Goal: Transaction & Acquisition: Purchase product/service

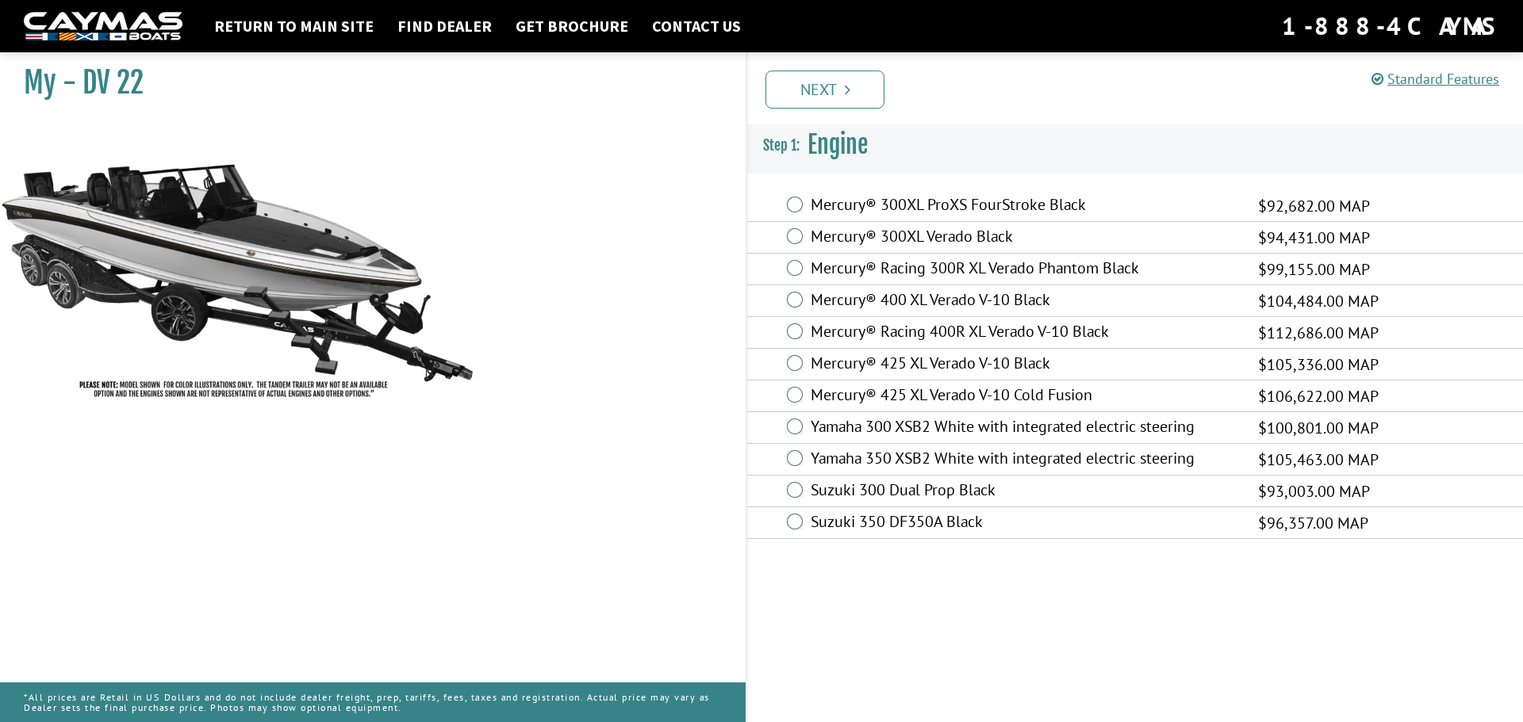
click at [1016, 362] on label "Mercury® 425 XL Verado V-10 Black" at bounding box center [1023, 365] width 427 height 23
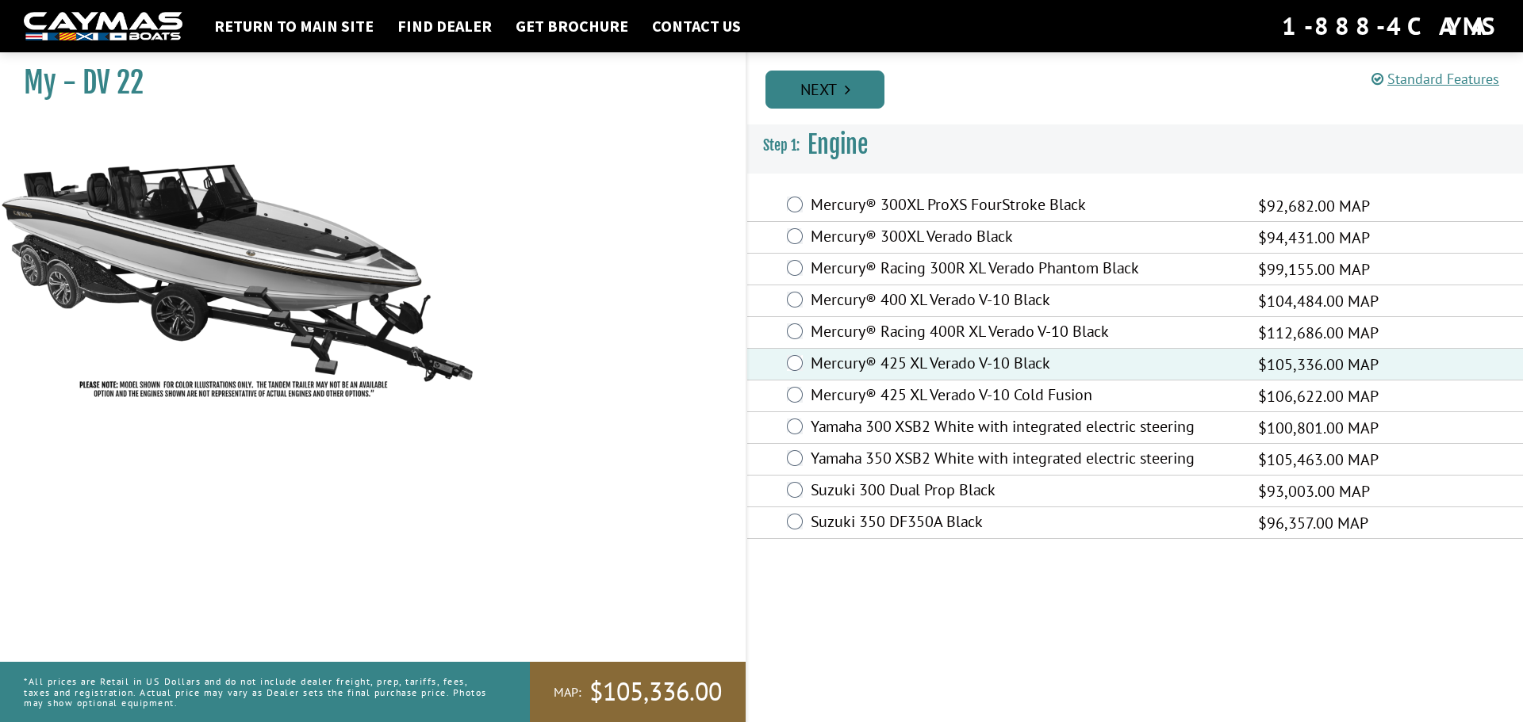
click at [825, 88] on link "Next" at bounding box center [824, 90] width 119 height 38
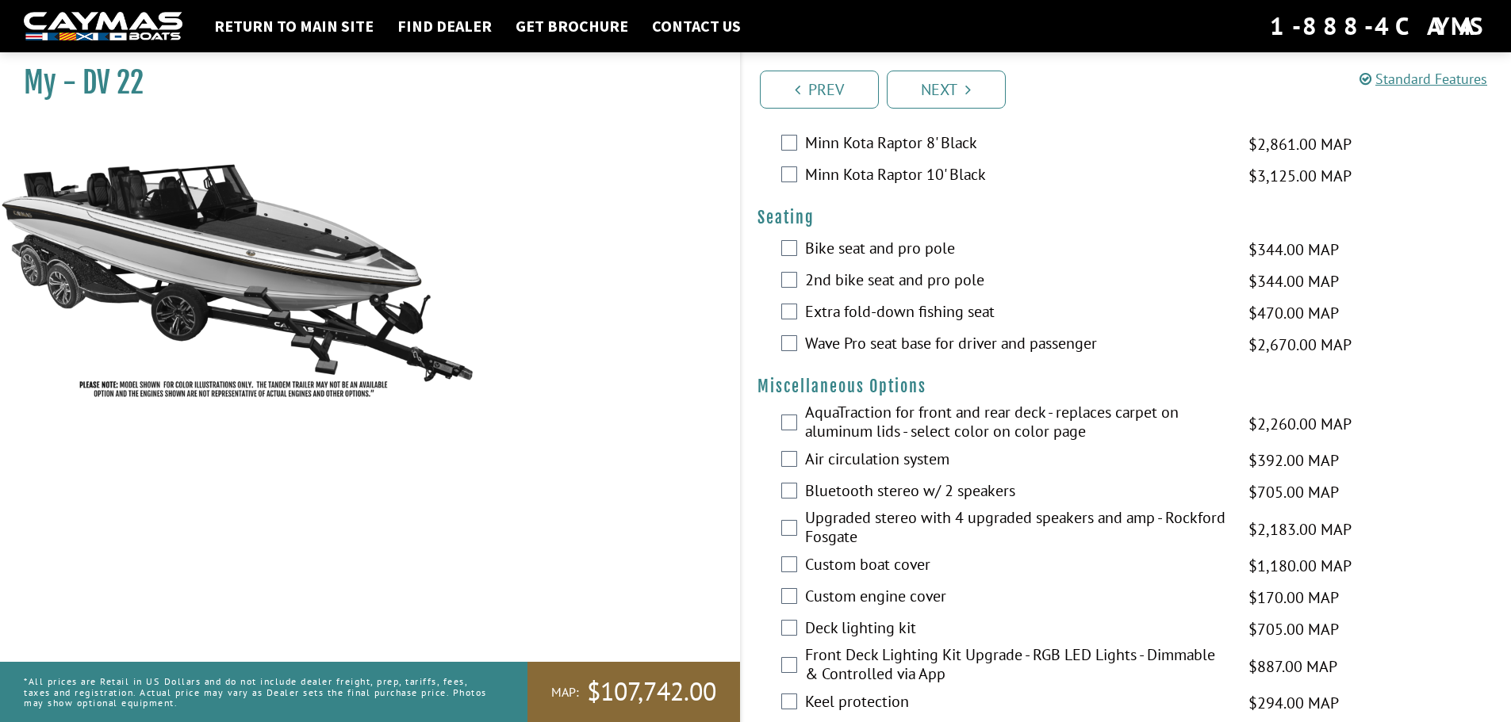
scroll to position [1507, 0]
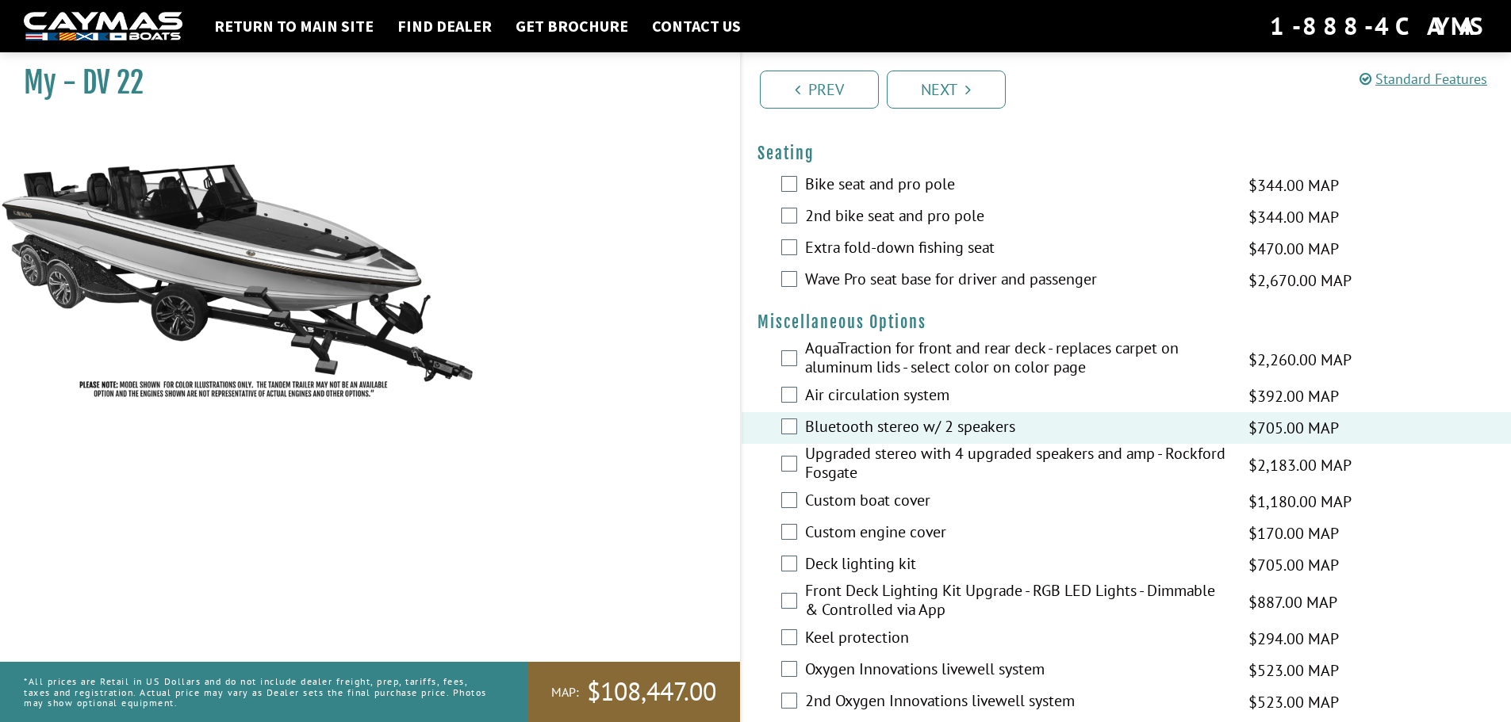
click at [1004, 286] on label "Wave Pro seat base for driver and passenger" at bounding box center [1016, 281] width 423 height 23
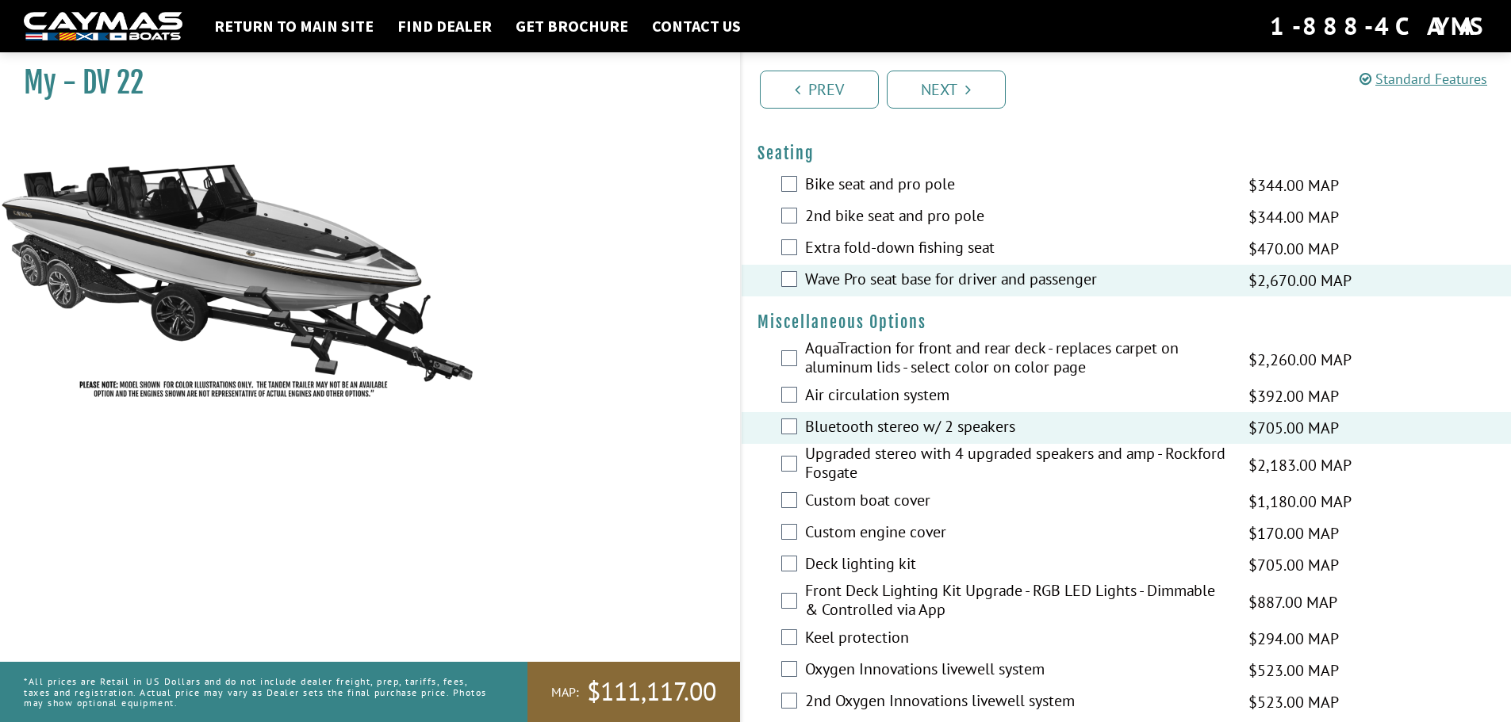
click at [847, 192] on label "Bike seat and pro pole" at bounding box center [1016, 185] width 423 height 23
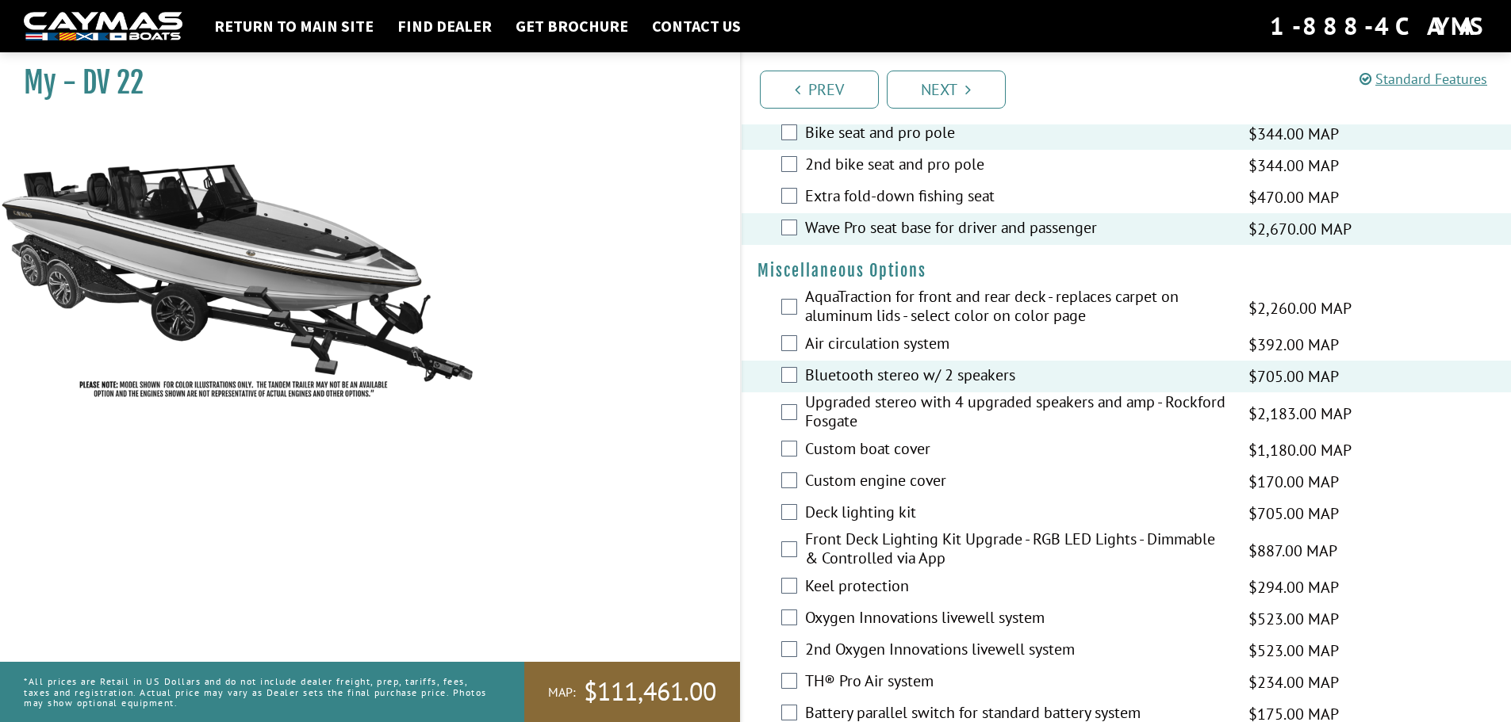
scroll to position [1586, 0]
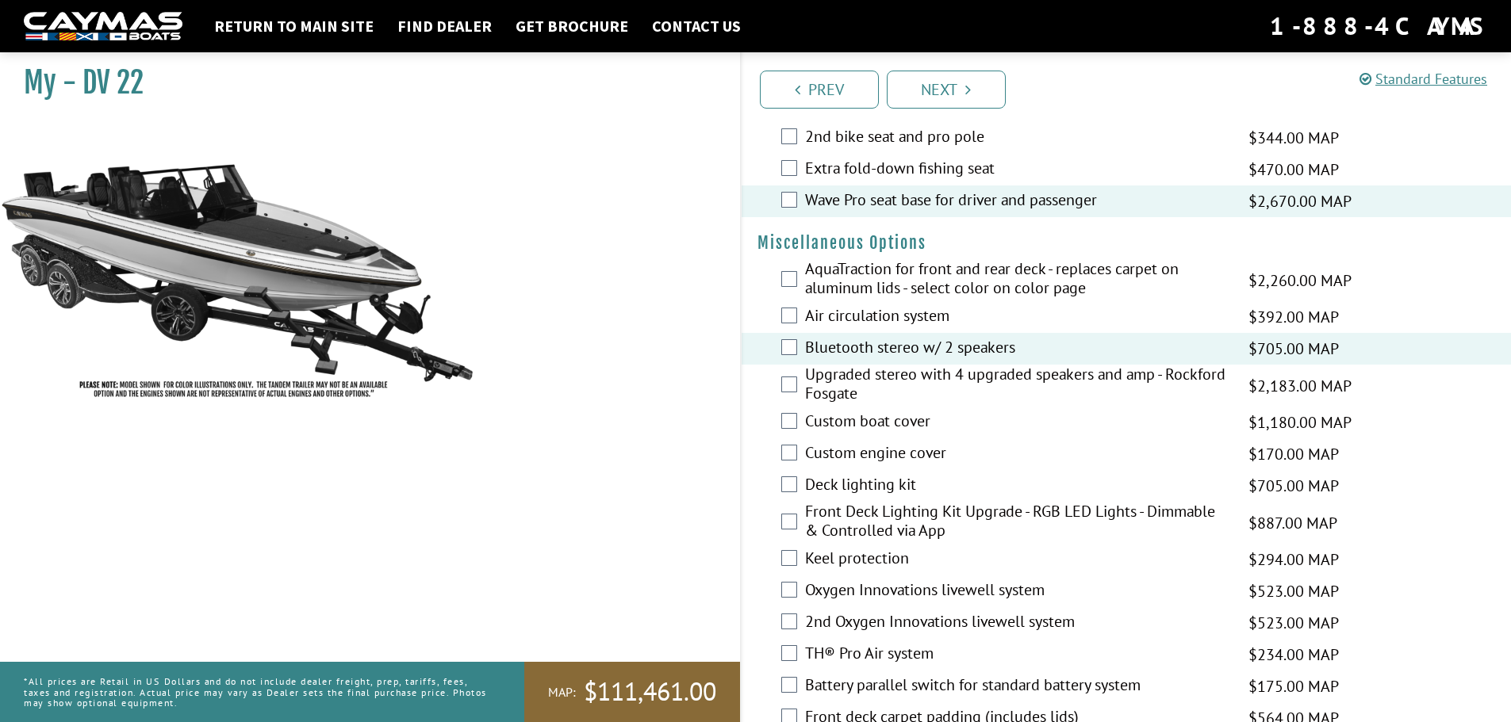
click at [996, 612] on label "2nd Oxygen Innovations livewell system" at bounding box center [1016, 623] width 423 height 23
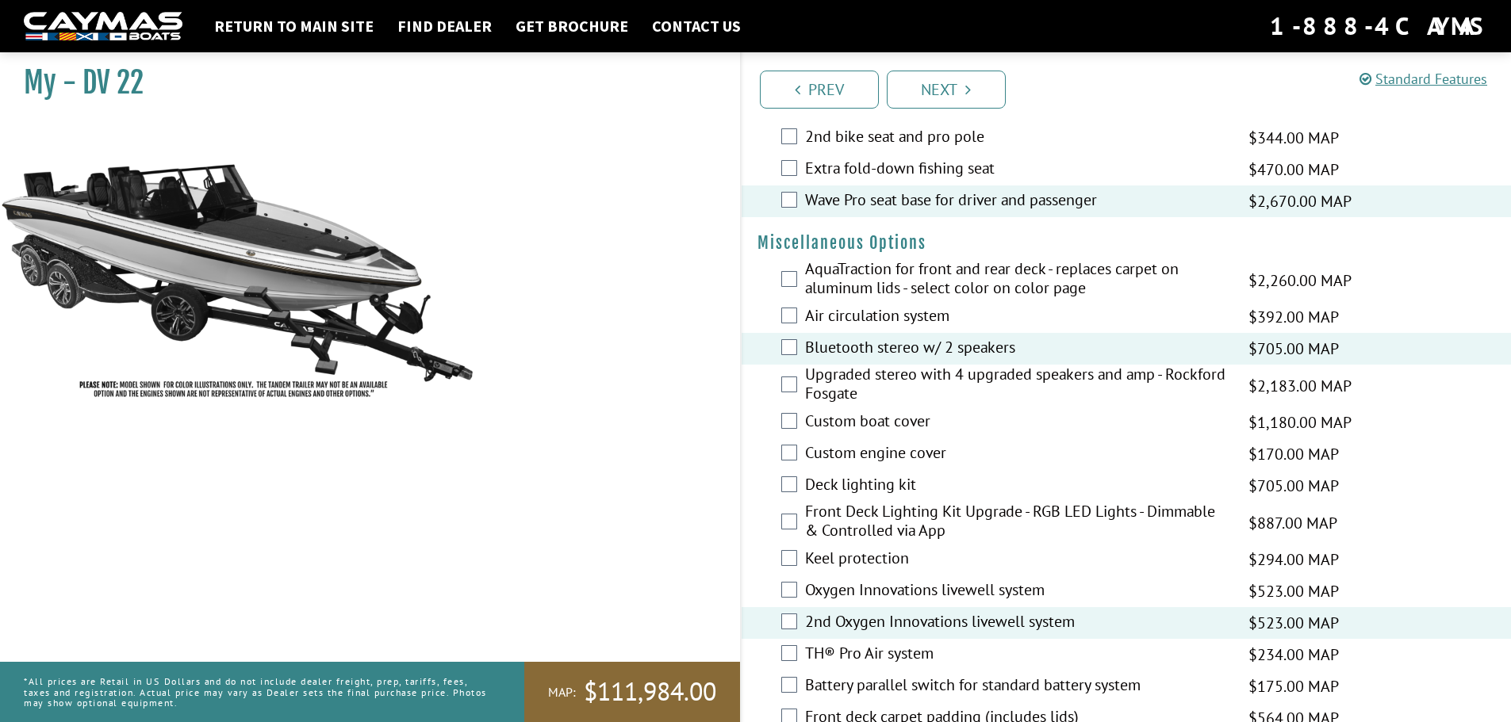
click at [979, 591] on label "Oxygen Innovations livewell system" at bounding box center [1016, 591] width 423 height 23
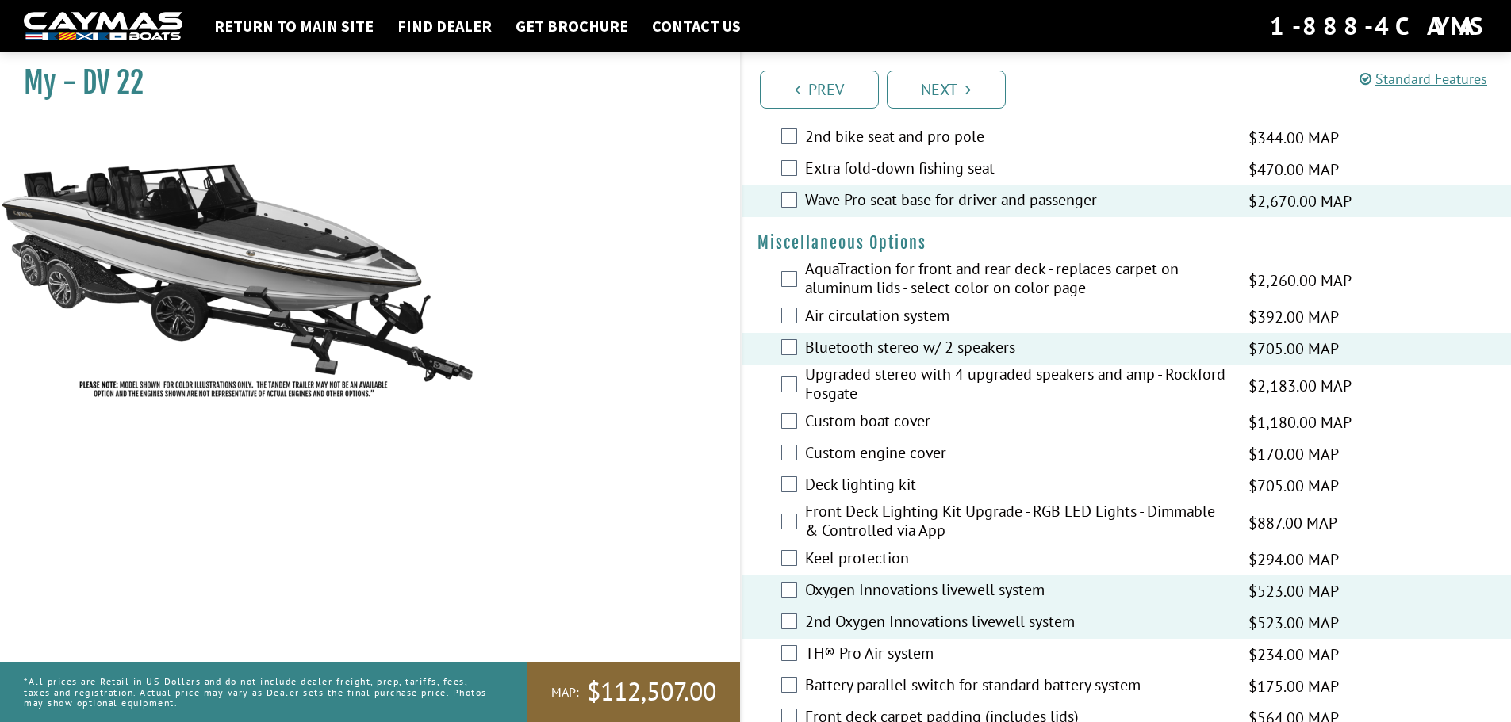
click at [857, 563] on label "Keel protection" at bounding box center [1016, 560] width 423 height 23
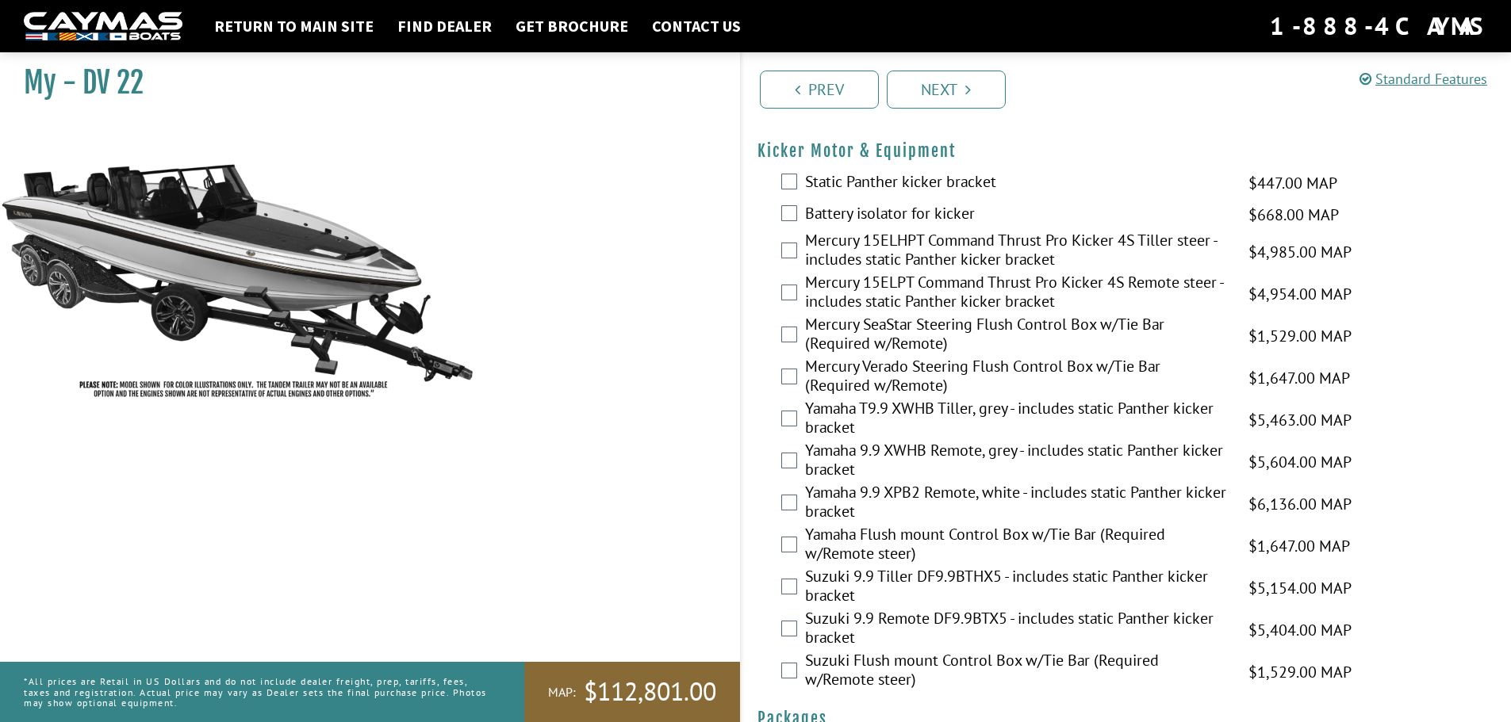
scroll to position [3841, 0]
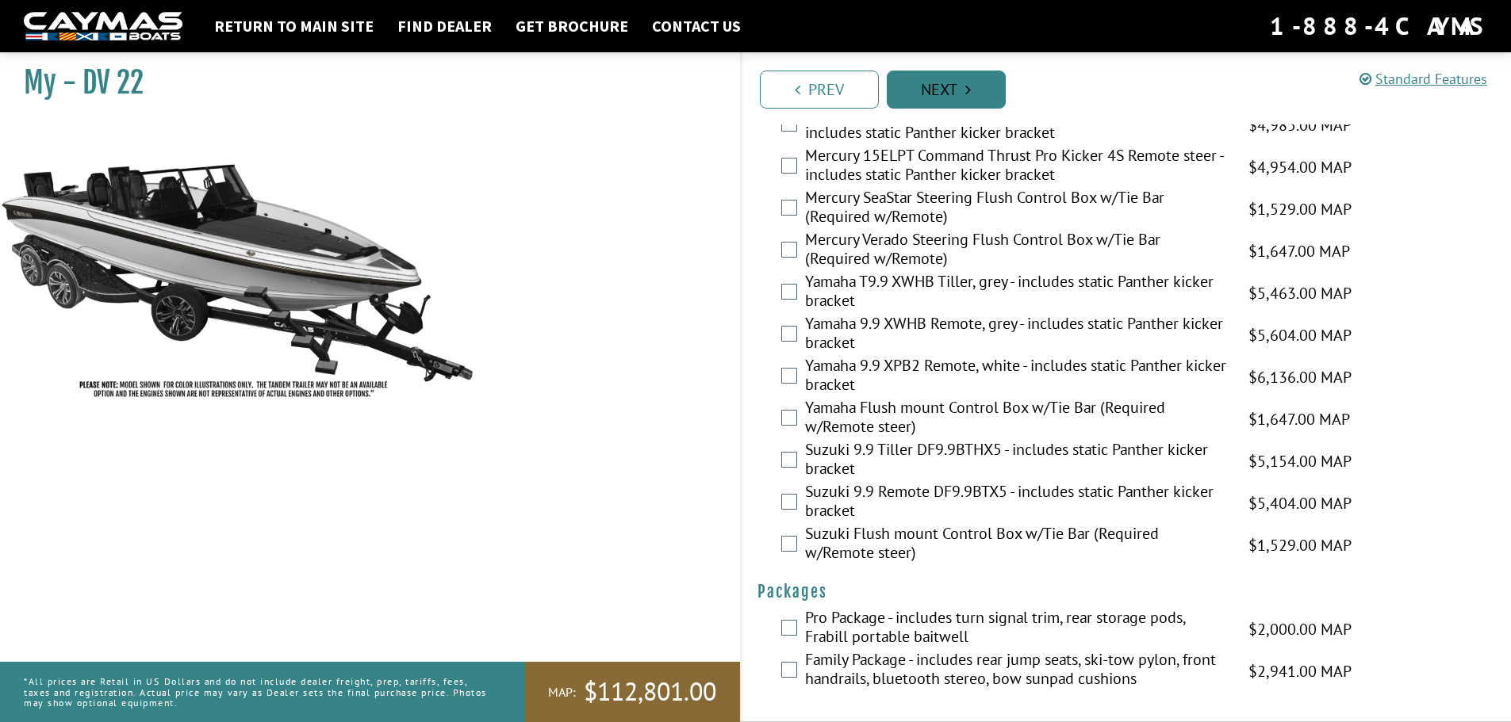
click at [936, 96] on link "Next" at bounding box center [946, 90] width 119 height 38
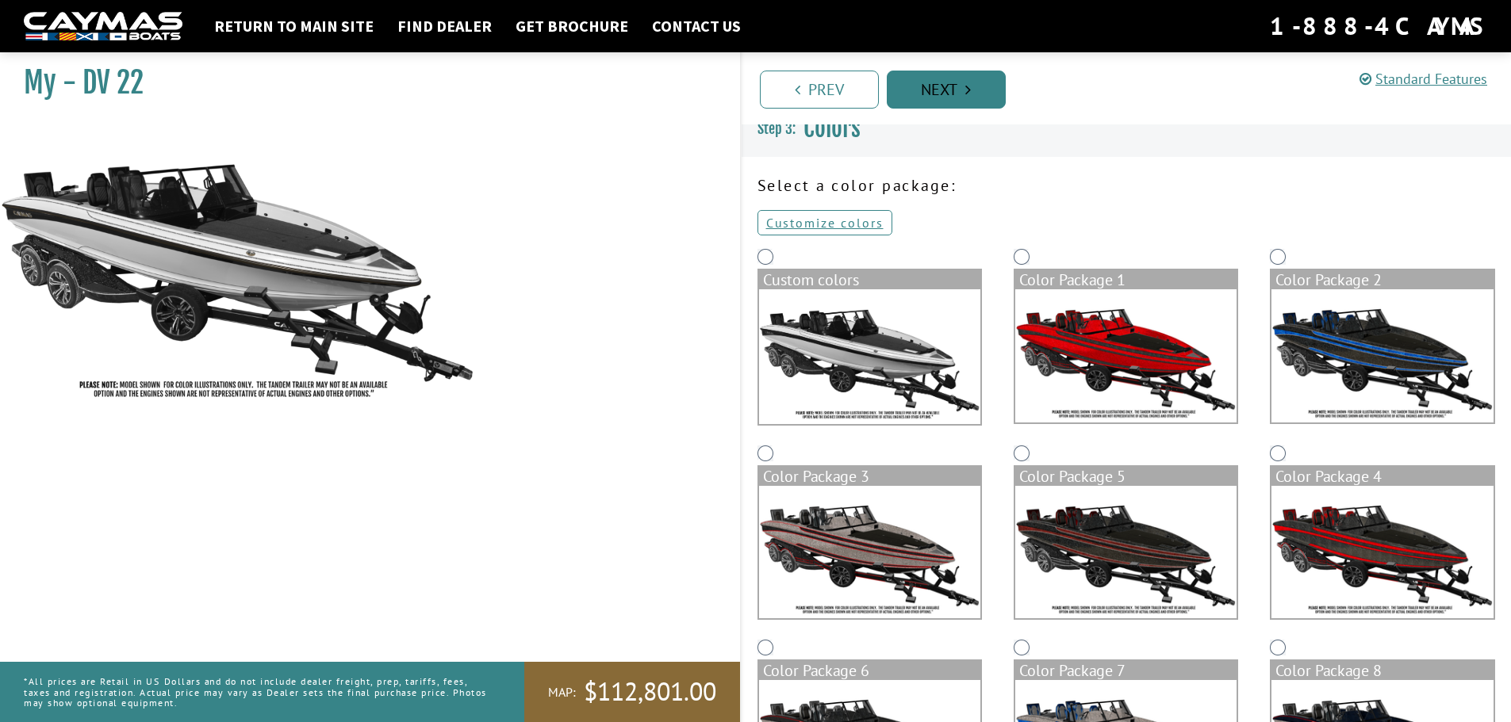
scroll to position [0, 0]
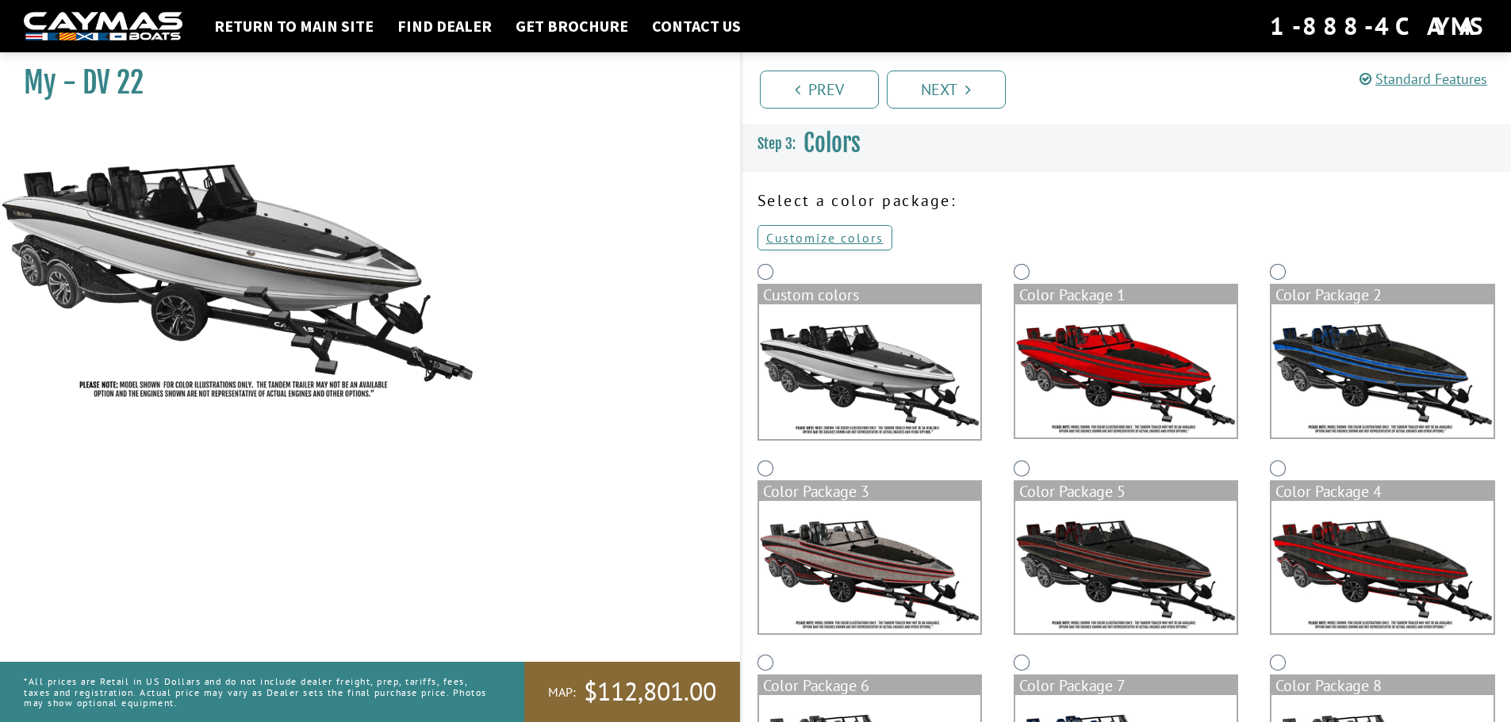
click at [1070, 346] on img at bounding box center [1125, 371] width 221 height 133
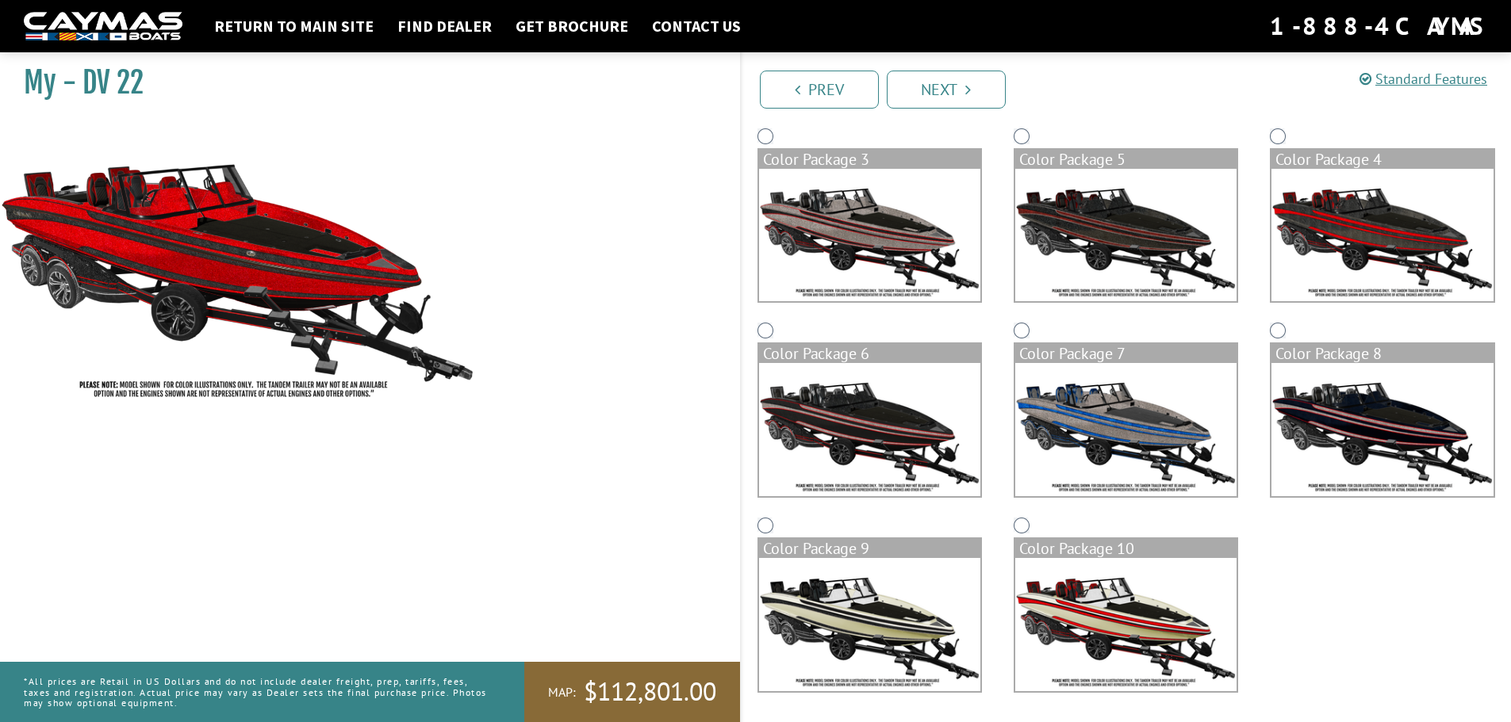
scroll to position [334, 0]
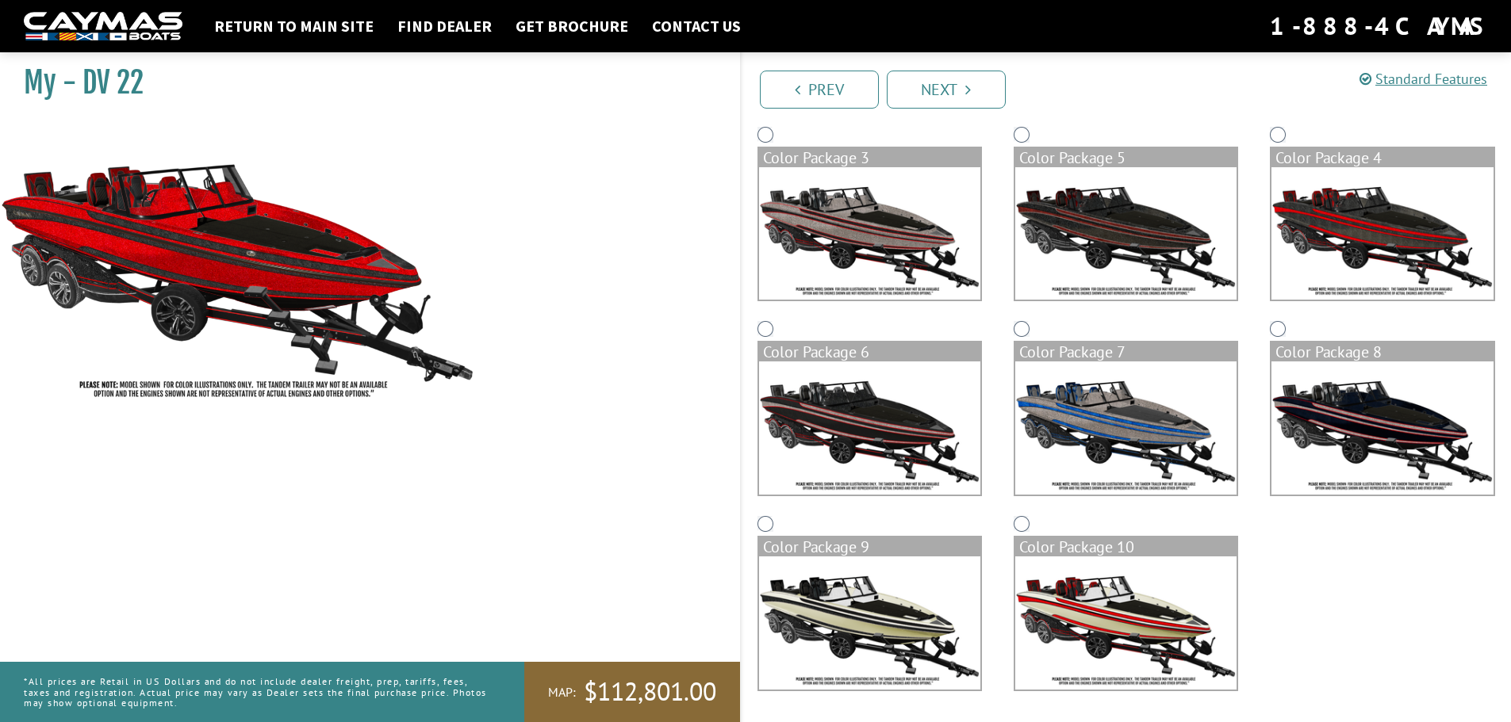
click at [1145, 636] on img at bounding box center [1125, 623] width 221 height 133
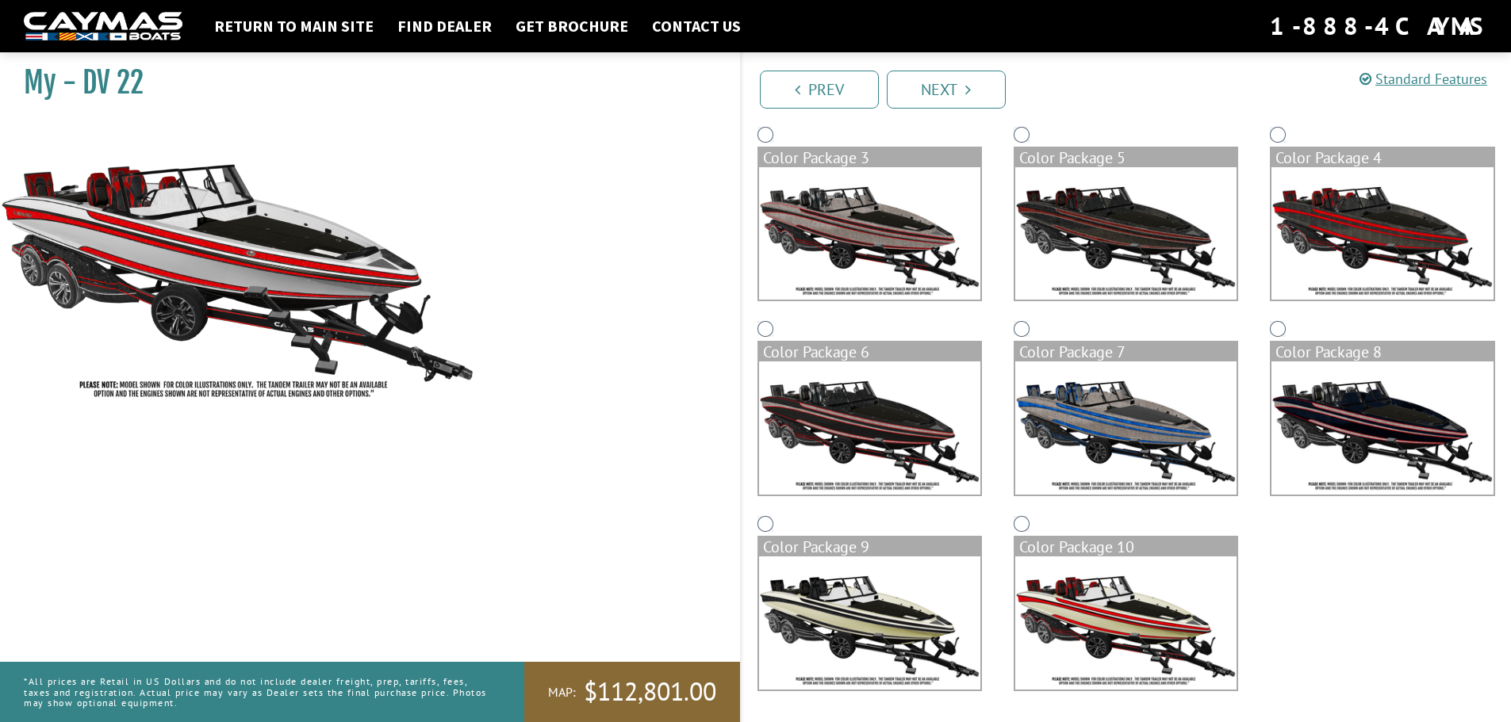
click at [1118, 441] on img at bounding box center [1125, 428] width 221 height 133
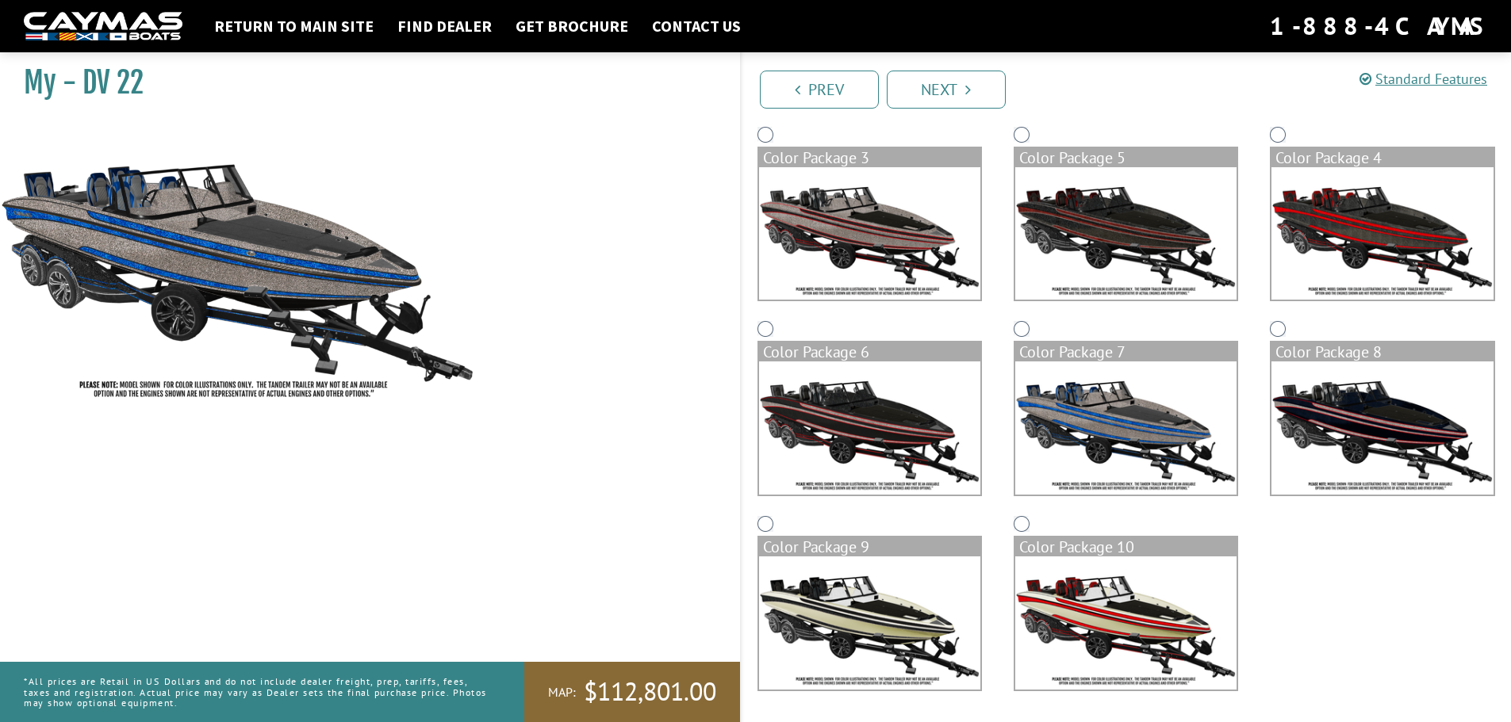
click at [1341, 420] on img at bounding box center [1381, 428] width 221 height 133
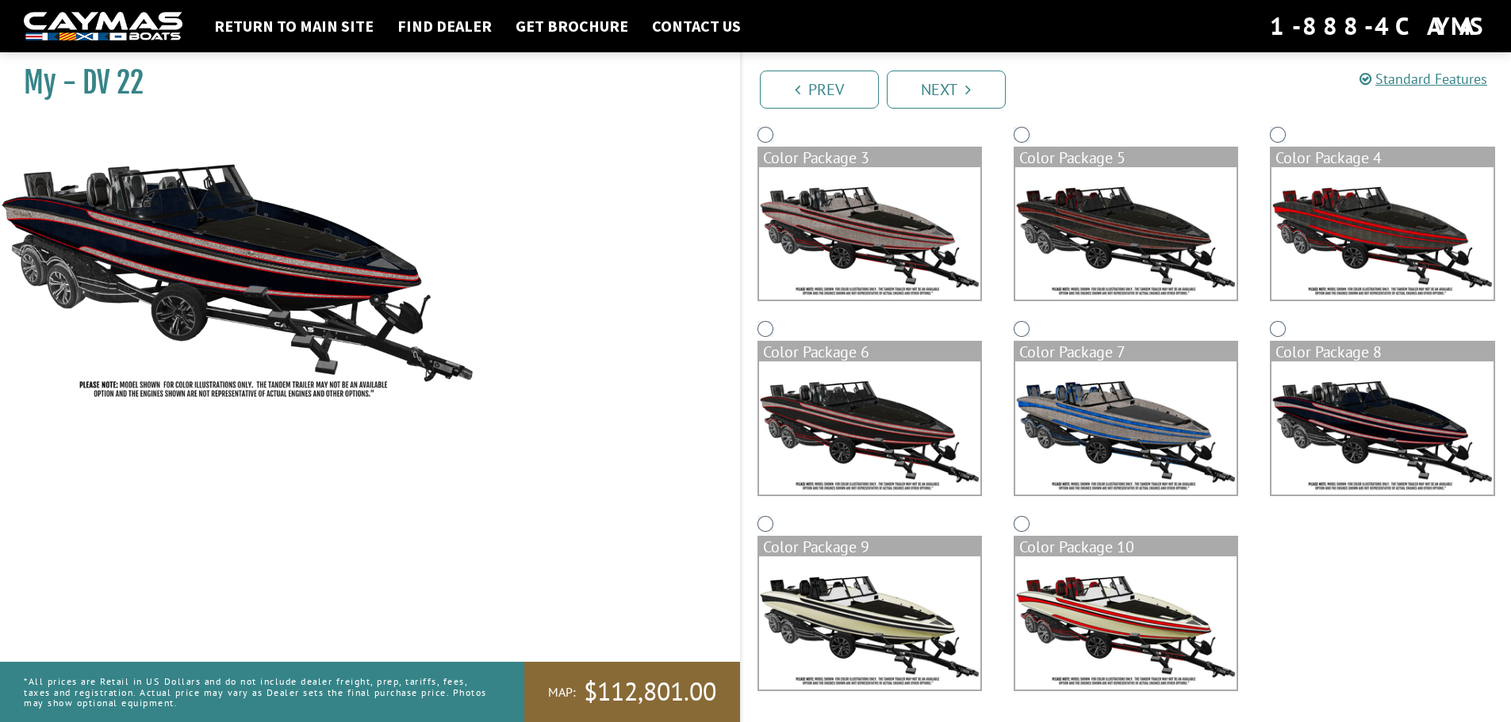
click at [1128, 219] on img at bounding box center [1125, 233] width 221 height 133
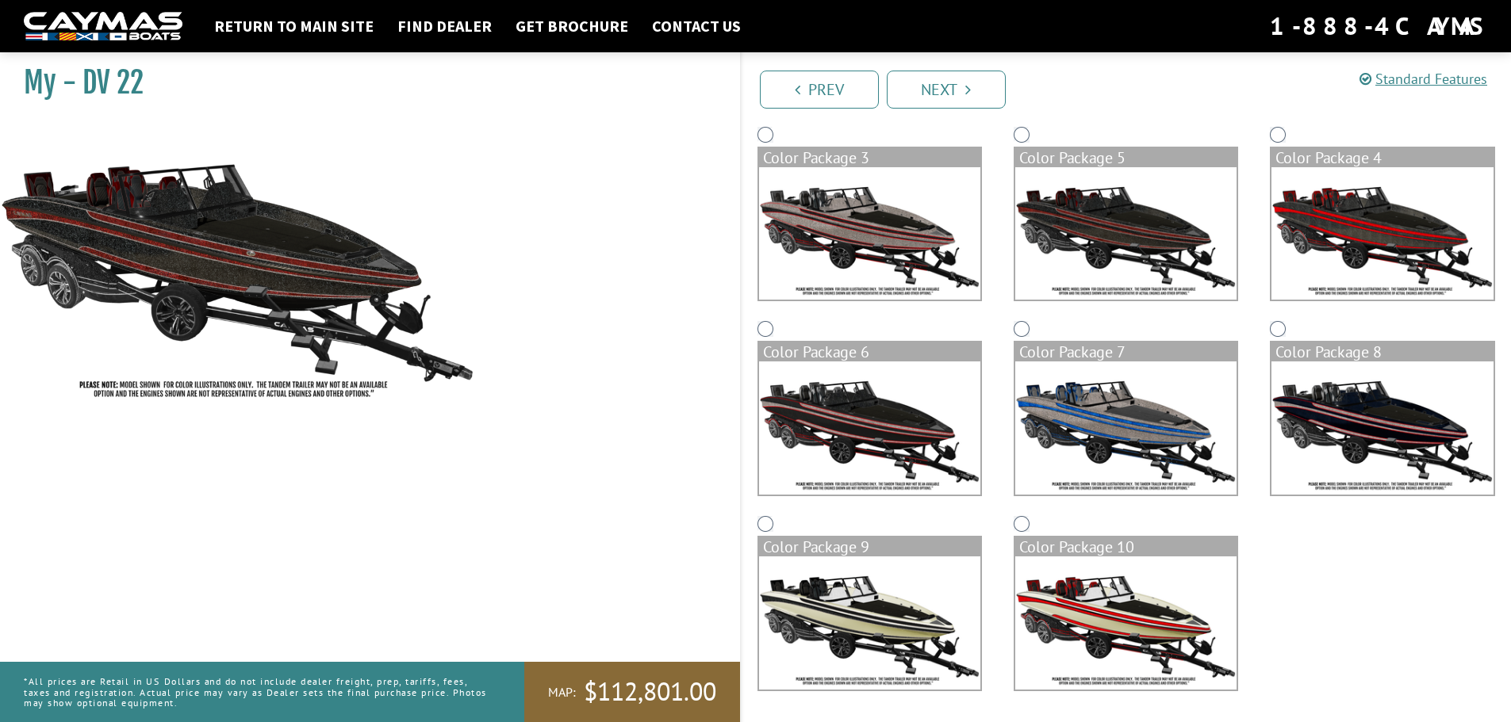
drag, startPoint x: 961, startPoint y: 94, endPoint x: 986, endPoint y: 97, distance: 24.8
click at [961, 94] on link "Next" at bounding box center [946, 90] width 119 height 38
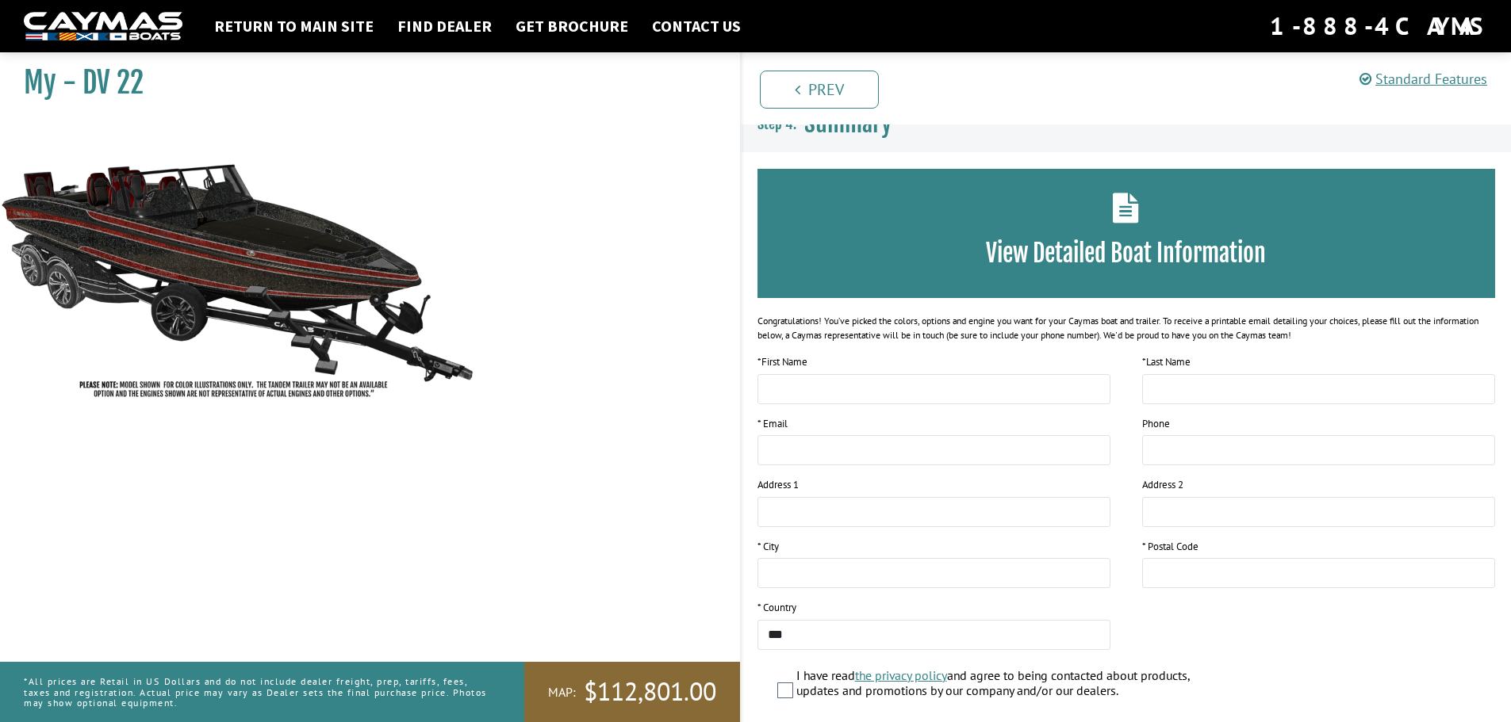
scroll to position [0, 0]
